Goal: Task Accomplishment & Management: Manage account settings

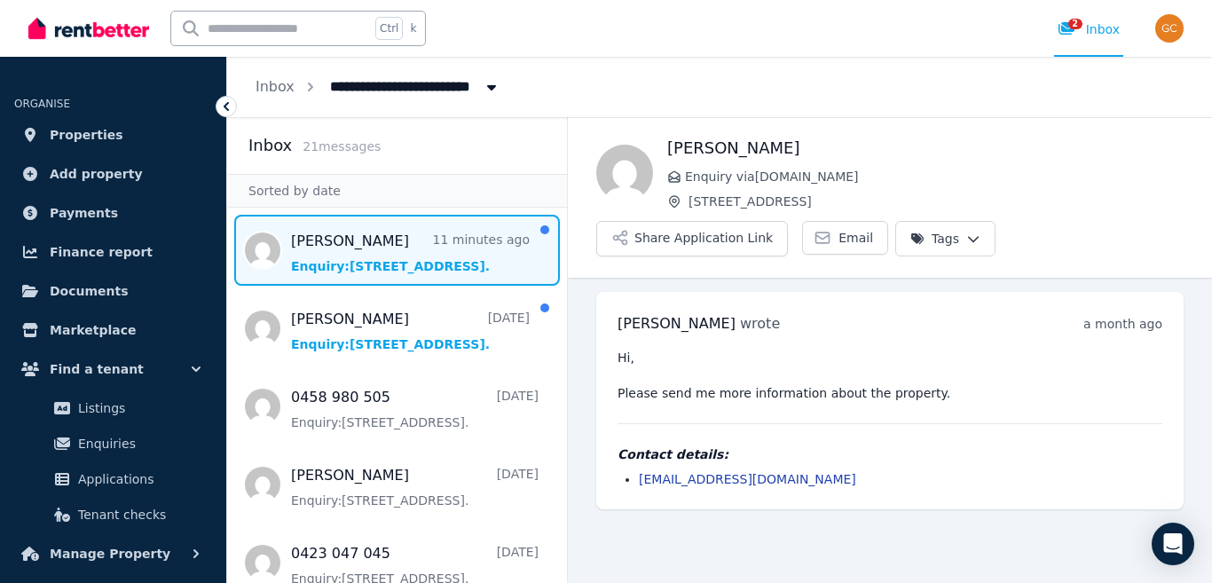
click at [378, 267] on span "Message list" at bounding box center [397, 250] width 340 height 71
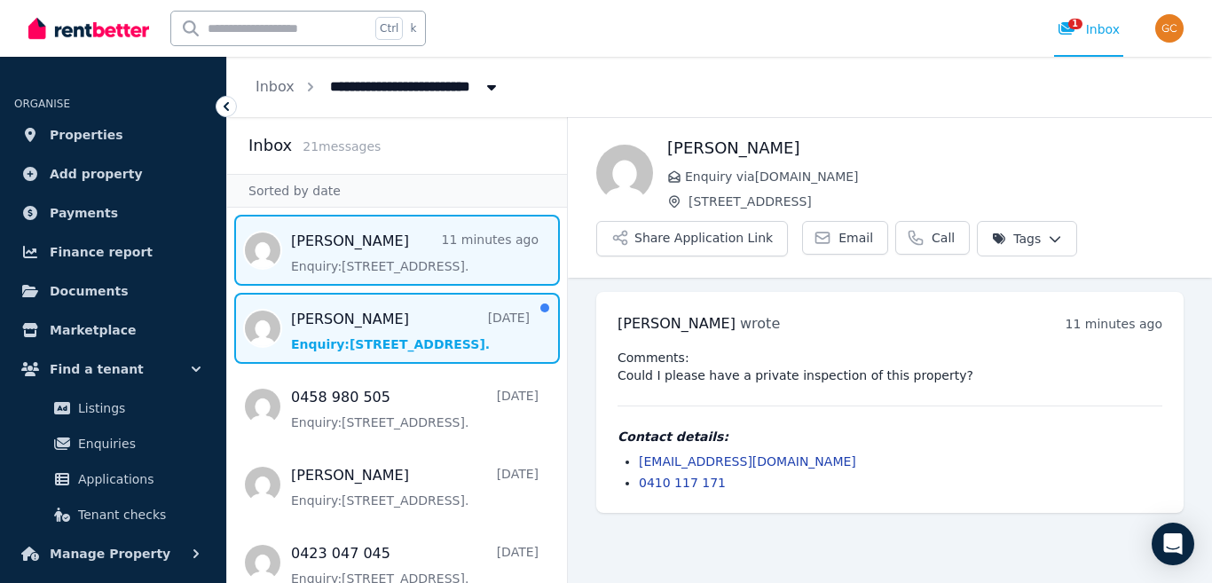
click at [360, 319] on span "Message list" at bounding box center [397, 328] width 340 height 71
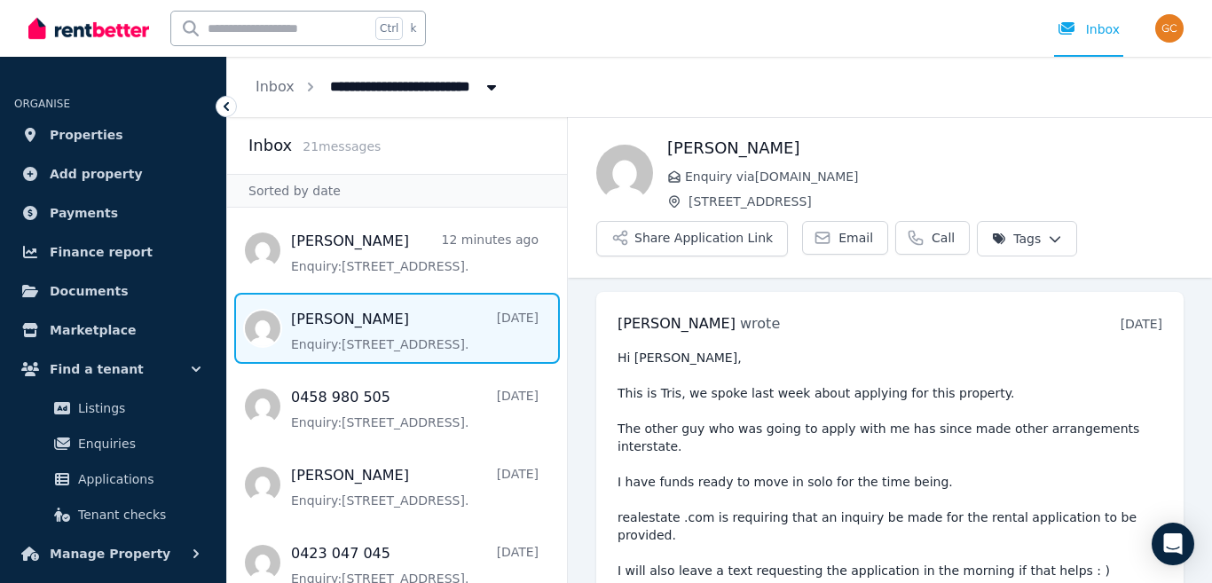
click at [225, 107] on icon at bounding box center [226, 106] width 5 height 9
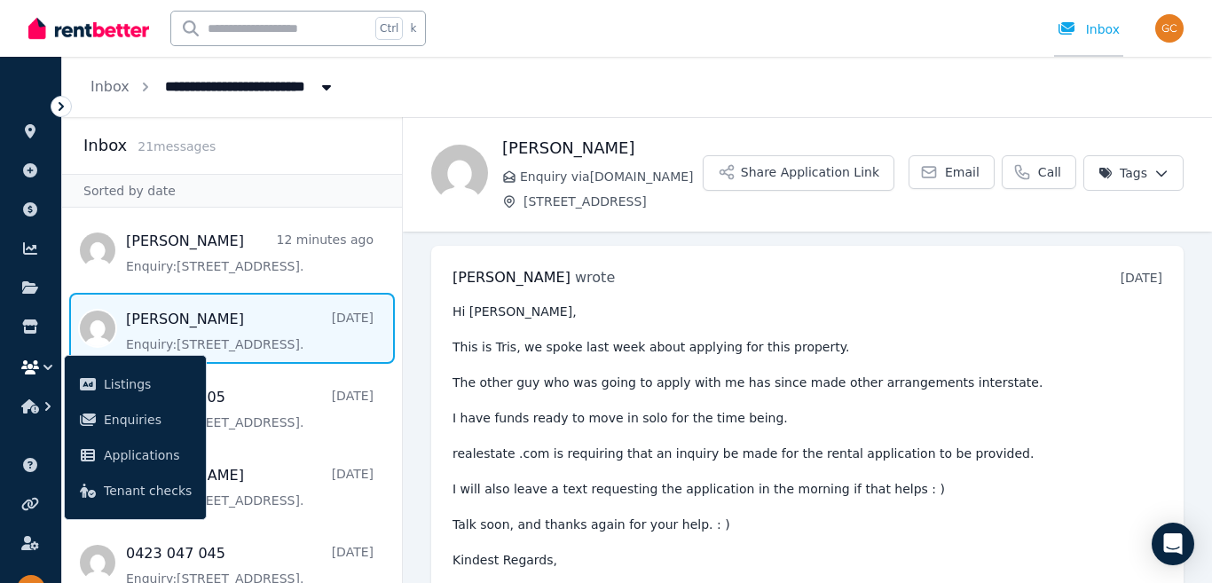
click at [1111, 30] on div "Inbox" at bounding box center [1089, 29] width 62 height 18
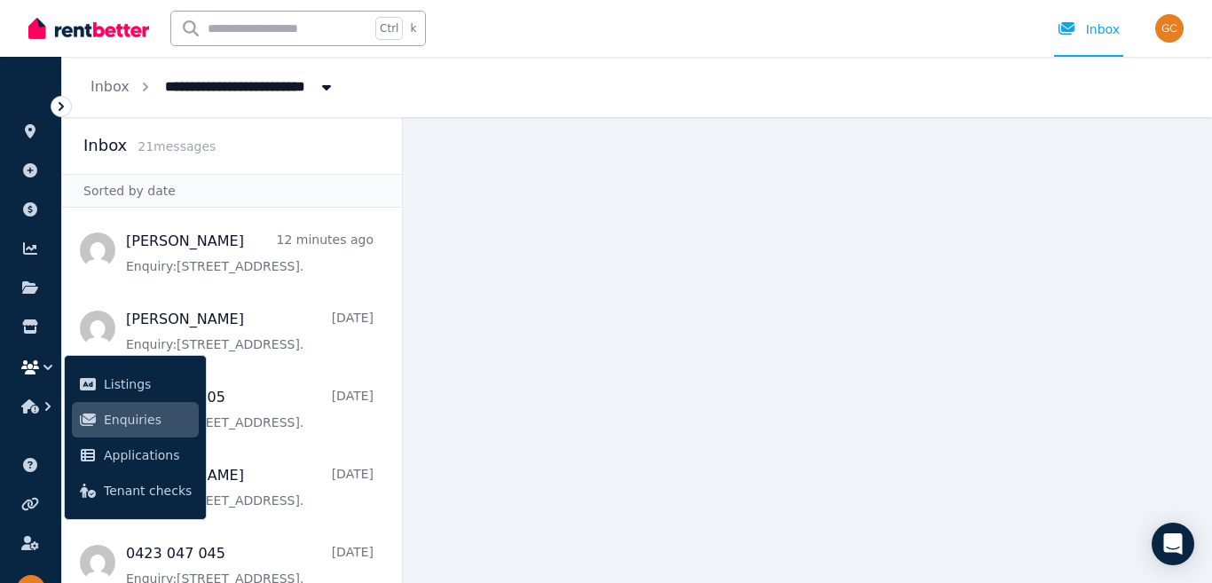
click at [62, 108] on icon at bounding box center [61, 106] width 5 height 9
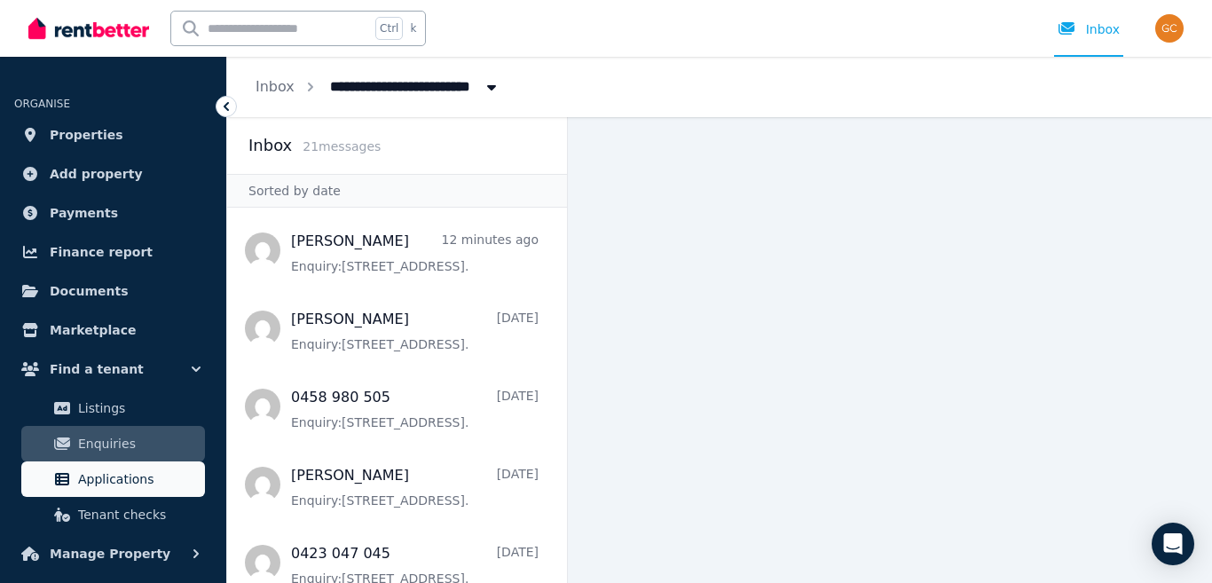
click at [106, 479] on span "Applications" at bounding box center [138, 479] width 120 height 21
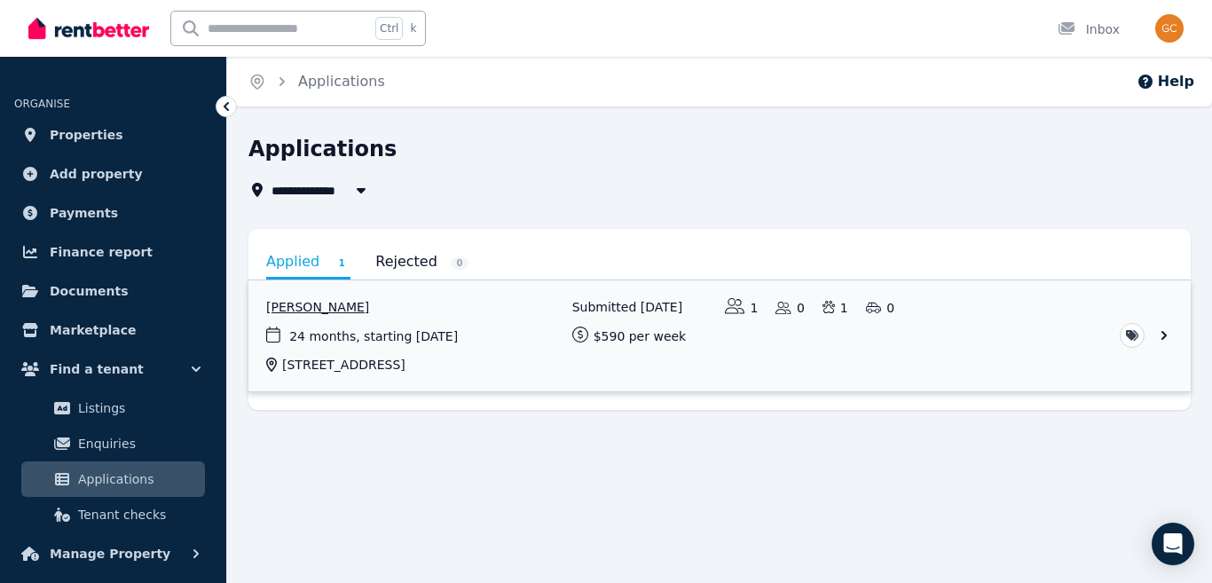
click at [493, 319] on link "View application: Tris Davenport" at bounding box center [720, 335] width 943 height 111
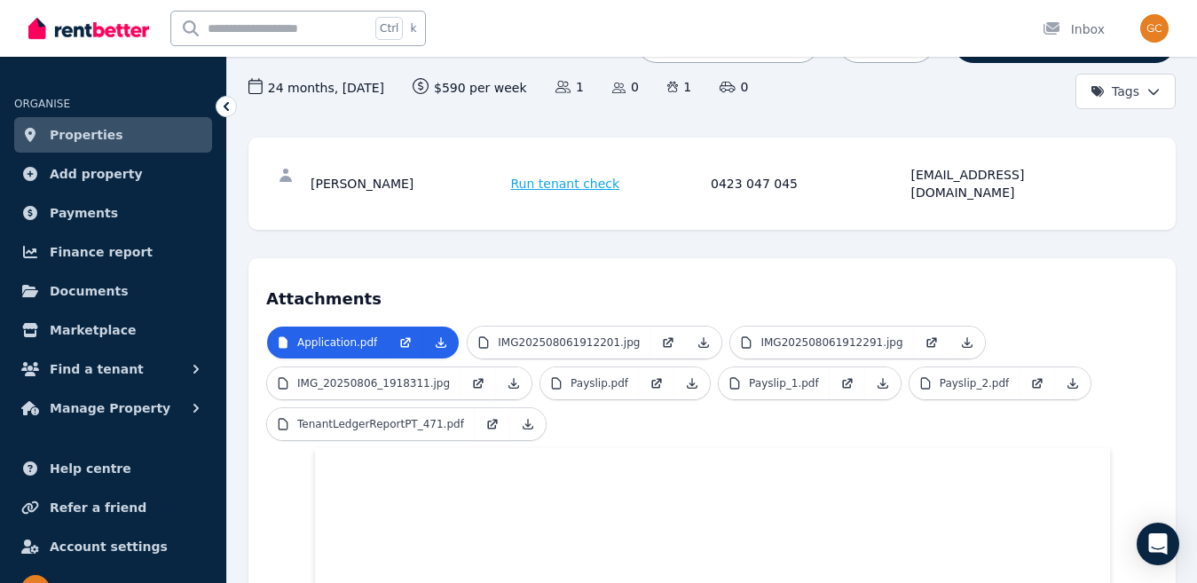
scroll to position [320, 0]
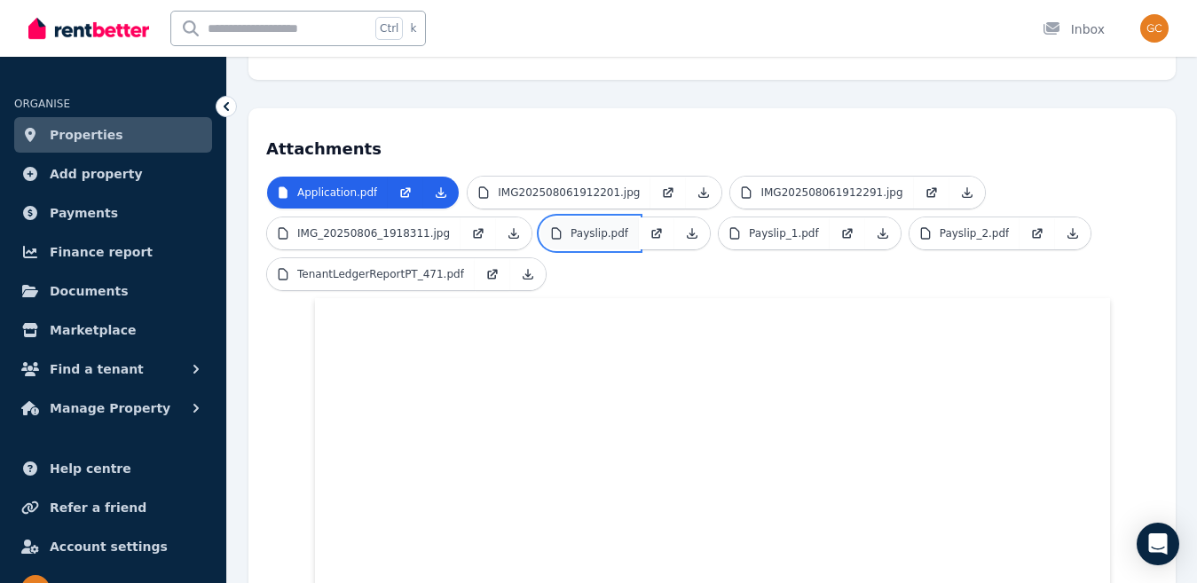
click at [571, 226] on p "Payslip.pdf" at bounding box center [600, 233] width 58 height 14
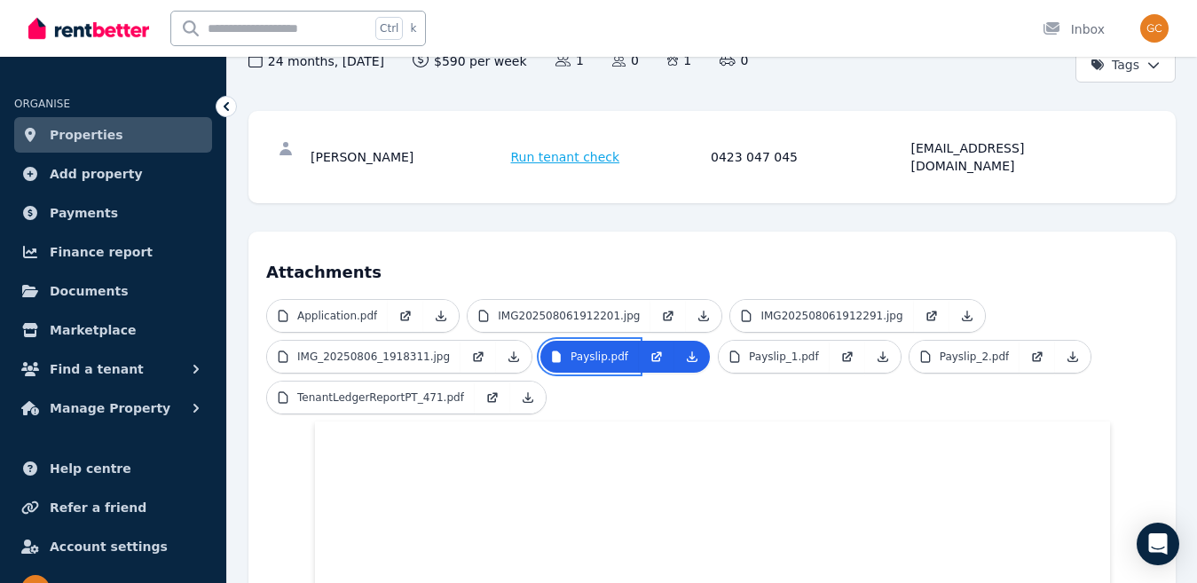
scroll to position [187, 0]
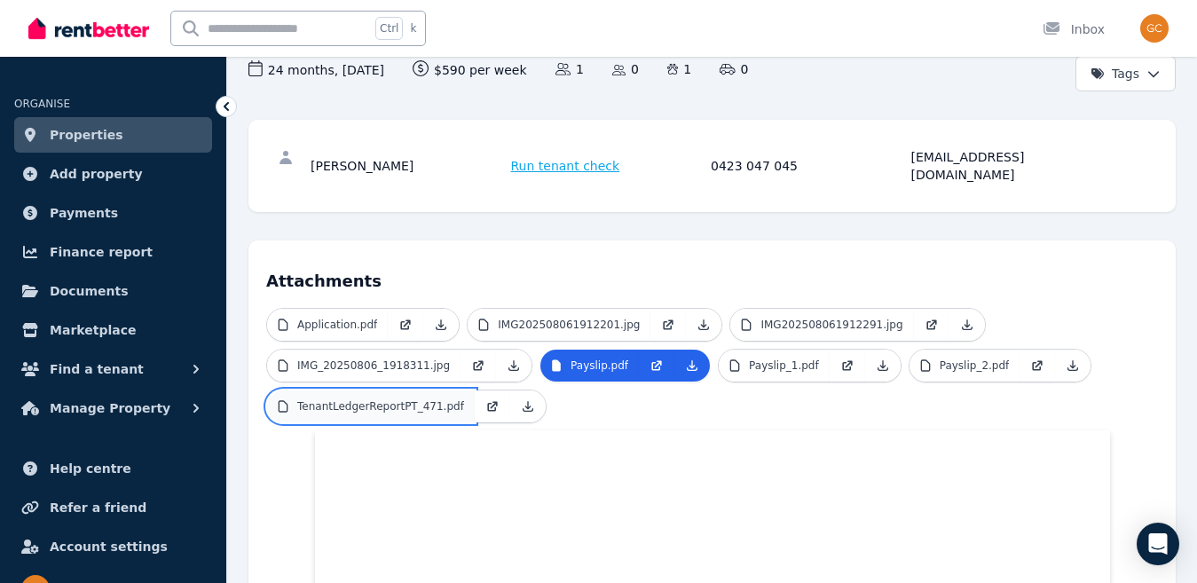
click at [392, 399] on p "TenantLedgerReportPT_471.pdf" at bounding box center [380, 406] width 167 height 14
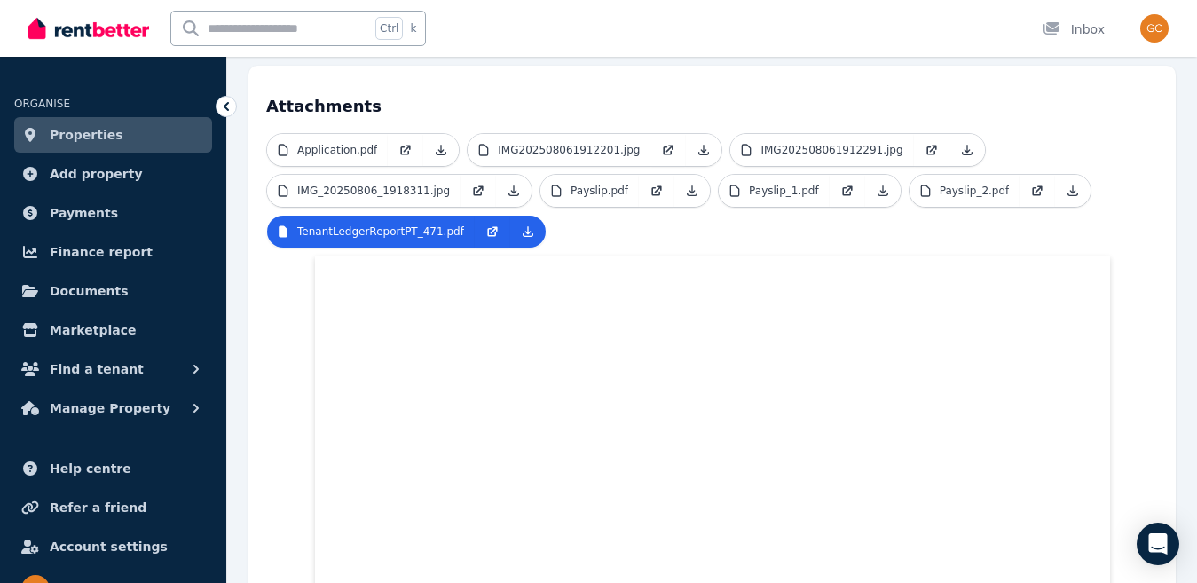
scroll to position [246, 0]
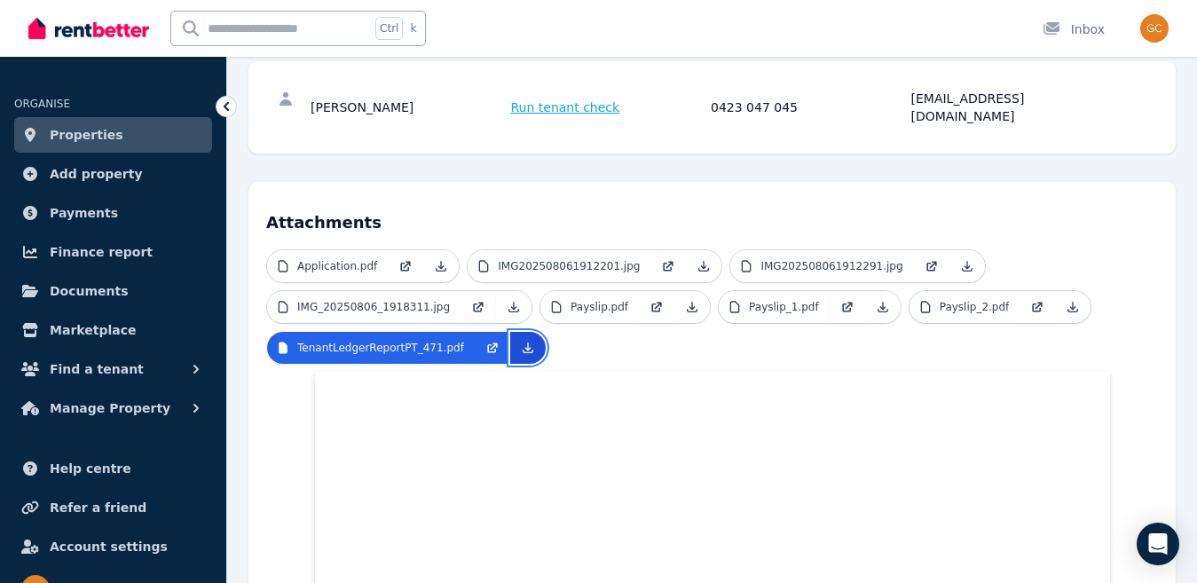
click at [524, 343] on icon at bounding box center [529, 348] width 10 height 10
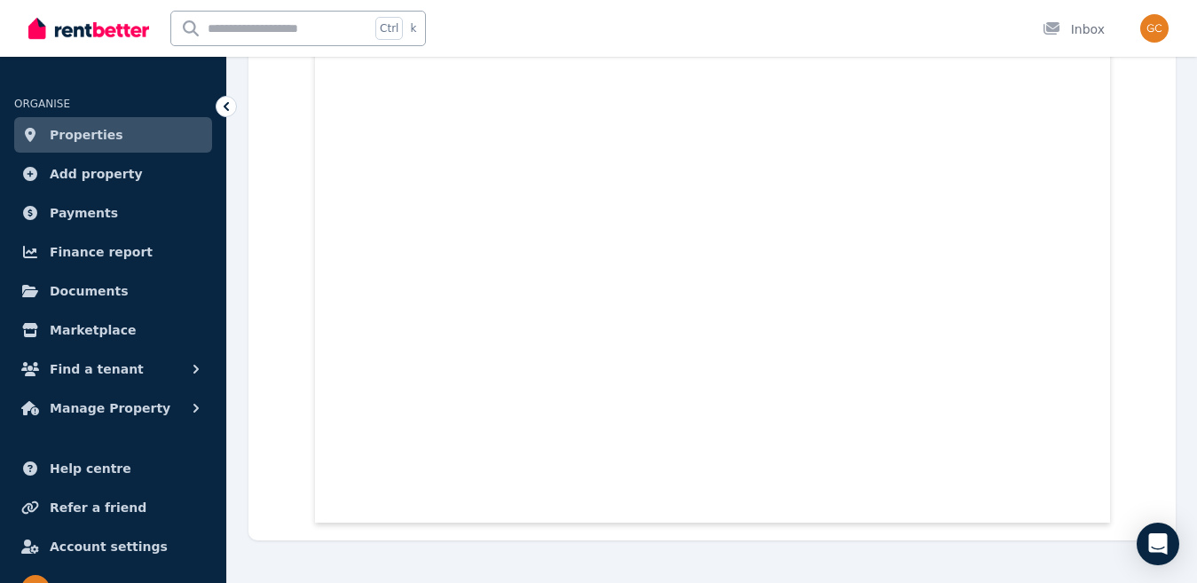
scroll to position [0, 0]
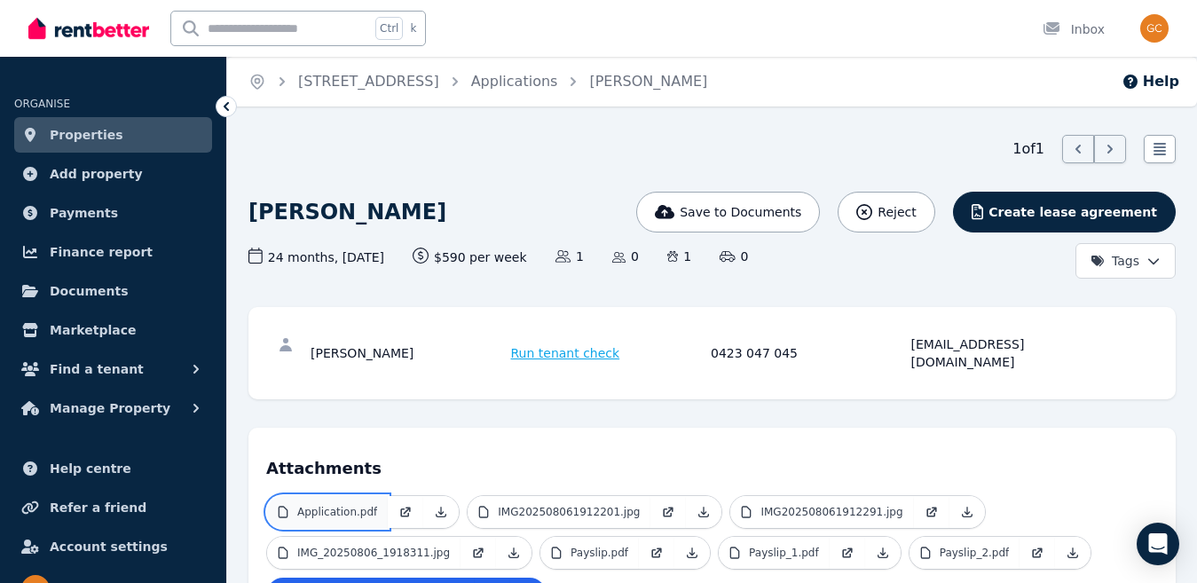
click at [313, 505] on p "Application.pdf" at bounding box center [337, 512] width 80 height 14
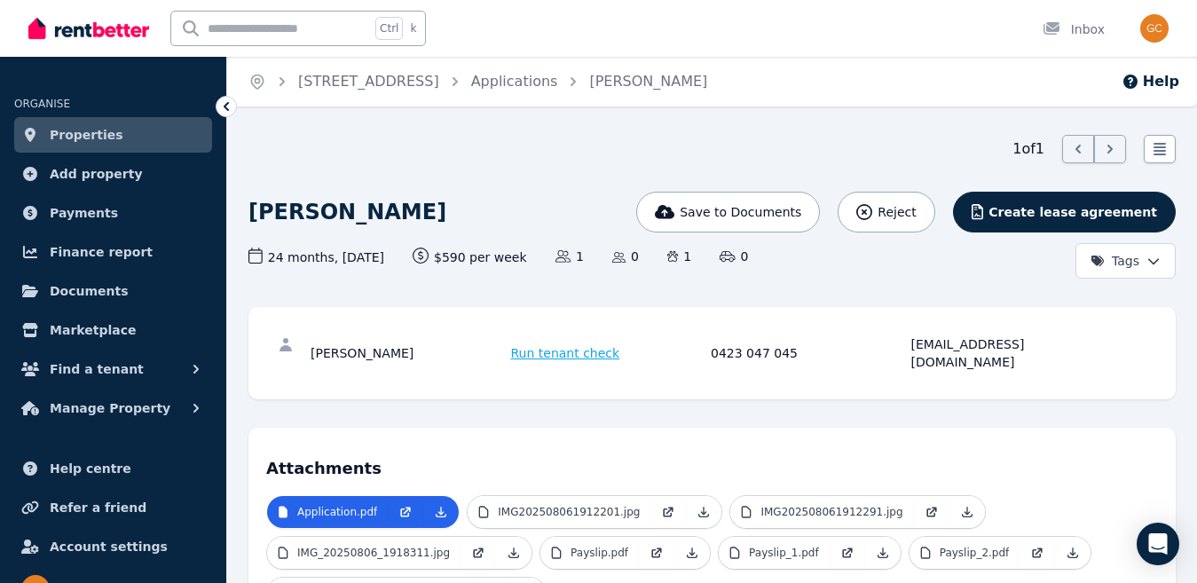
click at [69, 120] on link "Properties" at bounding box center [113, 135] width 198 height 36
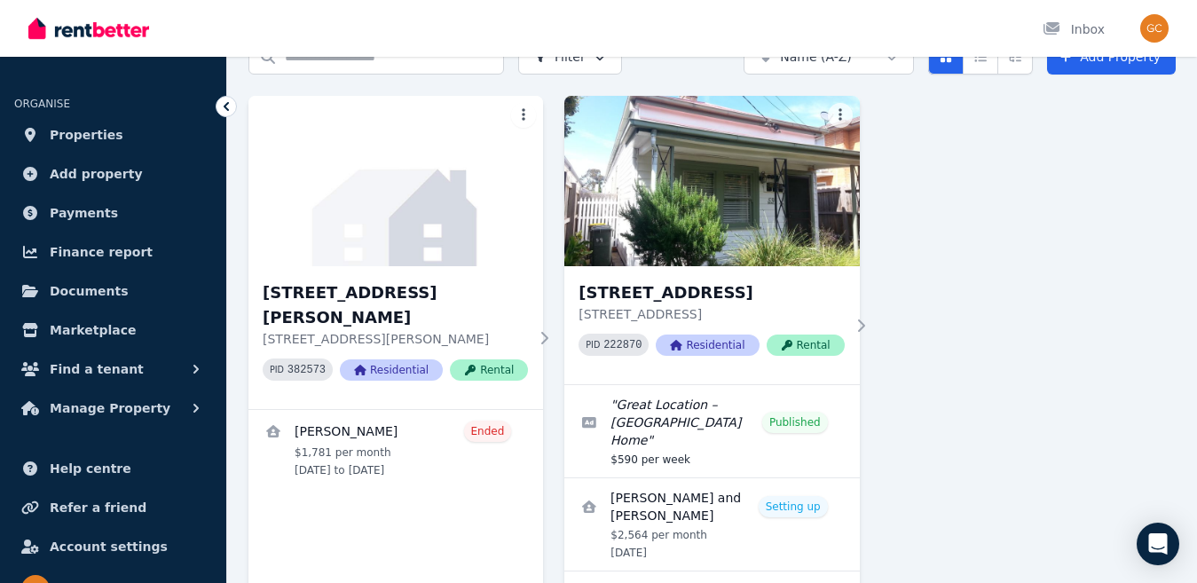
scroll to position [146, 0]
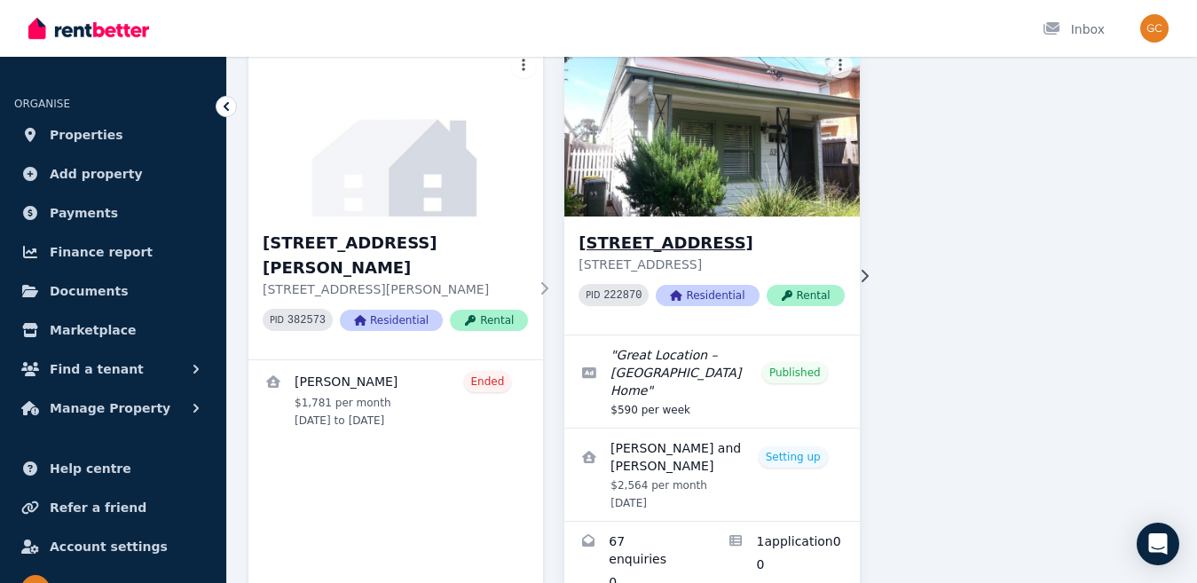
click at [671, 146] on img at bounding box center [712, 131] width 310 height 179
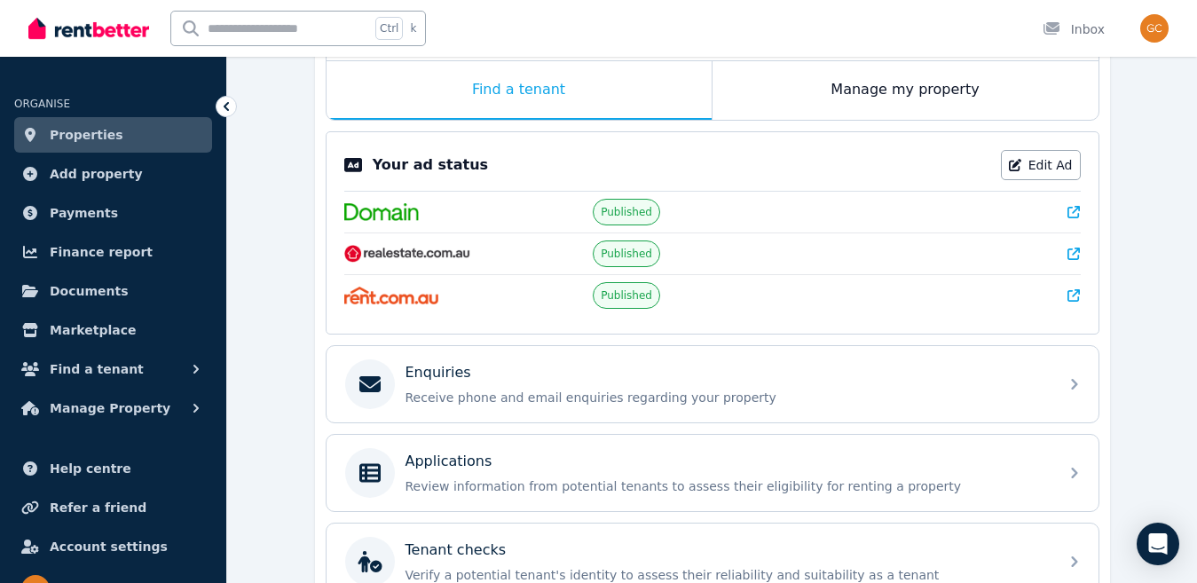
scroll to position [367, 0]
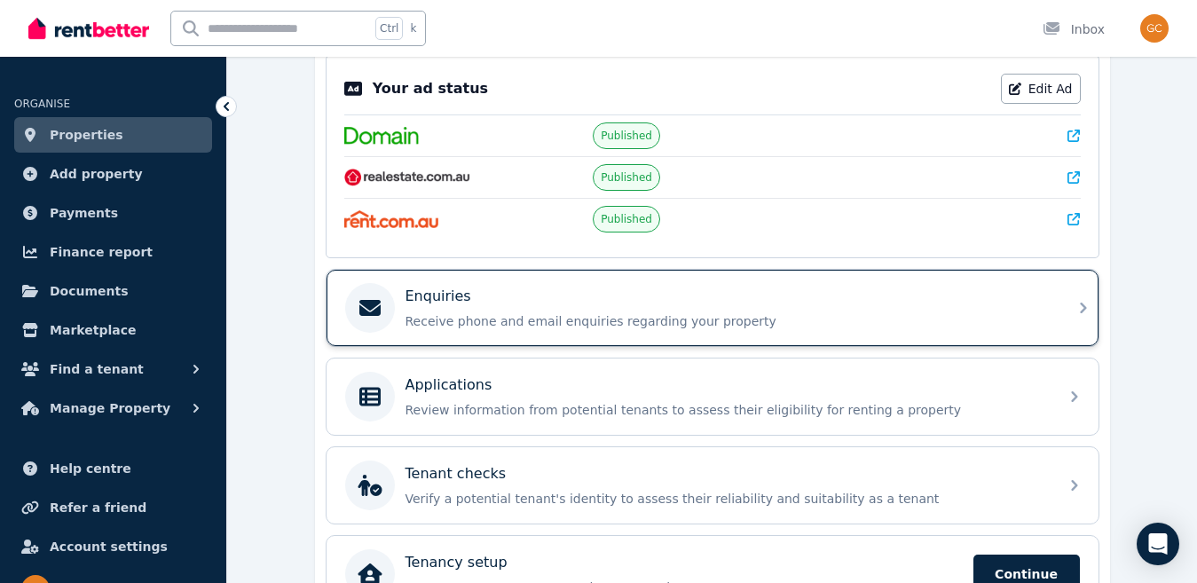
click at [501, 304] on div "Enquiries" at bounding box center [727, 296] width 643 height 21
